Goal: Task Accomplishment & Management: Manage account settings

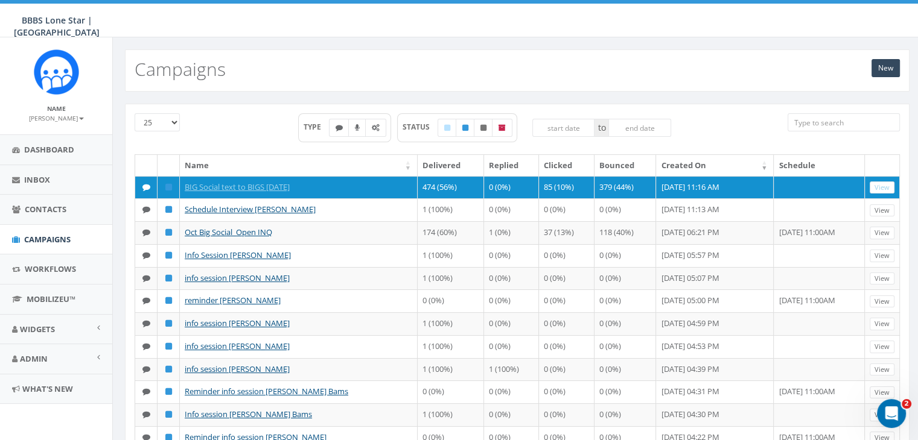
click at [744, 80] on div "New Campaigns" at bounding box center [517, 70] width 784 height 42
click at [724, 124] on div "TYPE STATUS to" at bounding box center [485, 133] width 588 height 41
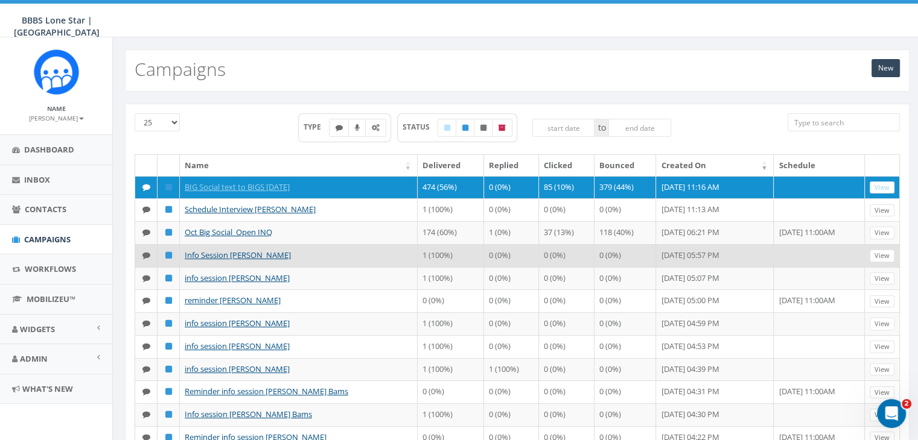
click at [776, 255] on td at bounding box center [818, 255] width 91 height 23
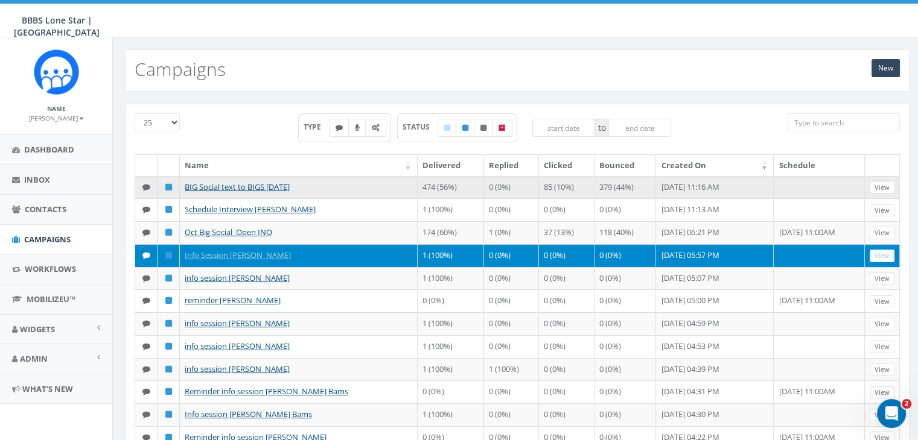
drag, startPoint x: 732, startPoint y: 183, endPoint x: 182, endPoint y: 183, distance: 550.2
click at [179, 182] on tr "BIG Social text to BIGS Oct 2025 474 (56%) 0 (0%) 85 (10%) 379 (44%) October 14…" at bounding box center [517, 187] width 764 height 23
copy tr "BIG Social text to BIGS Oct 2025 474 (56%) 0 (0%) 85 (10%) 379 (44%) October 14…"
